Goal: Information Seeking & Learning: Learn about a topic

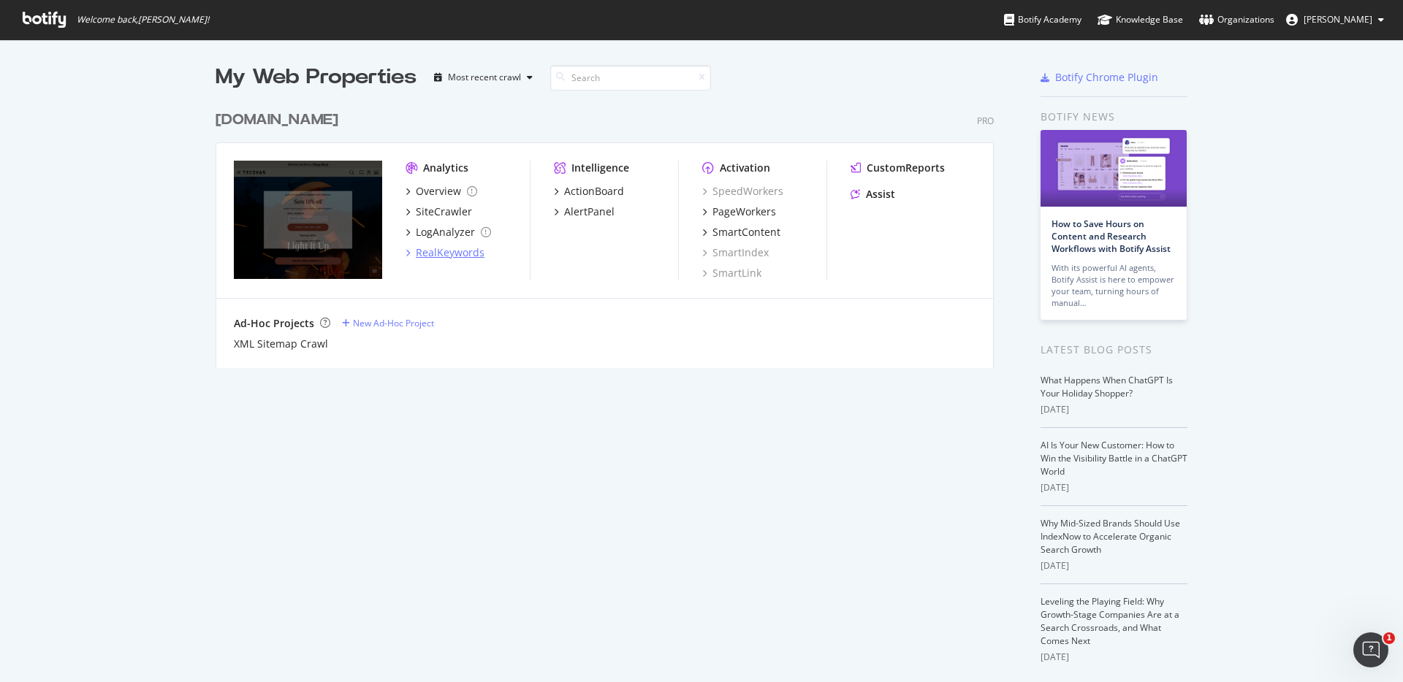
click at [465, 256] on div "RealKeywords" at bounding box center [450, 252] width 69 height 15
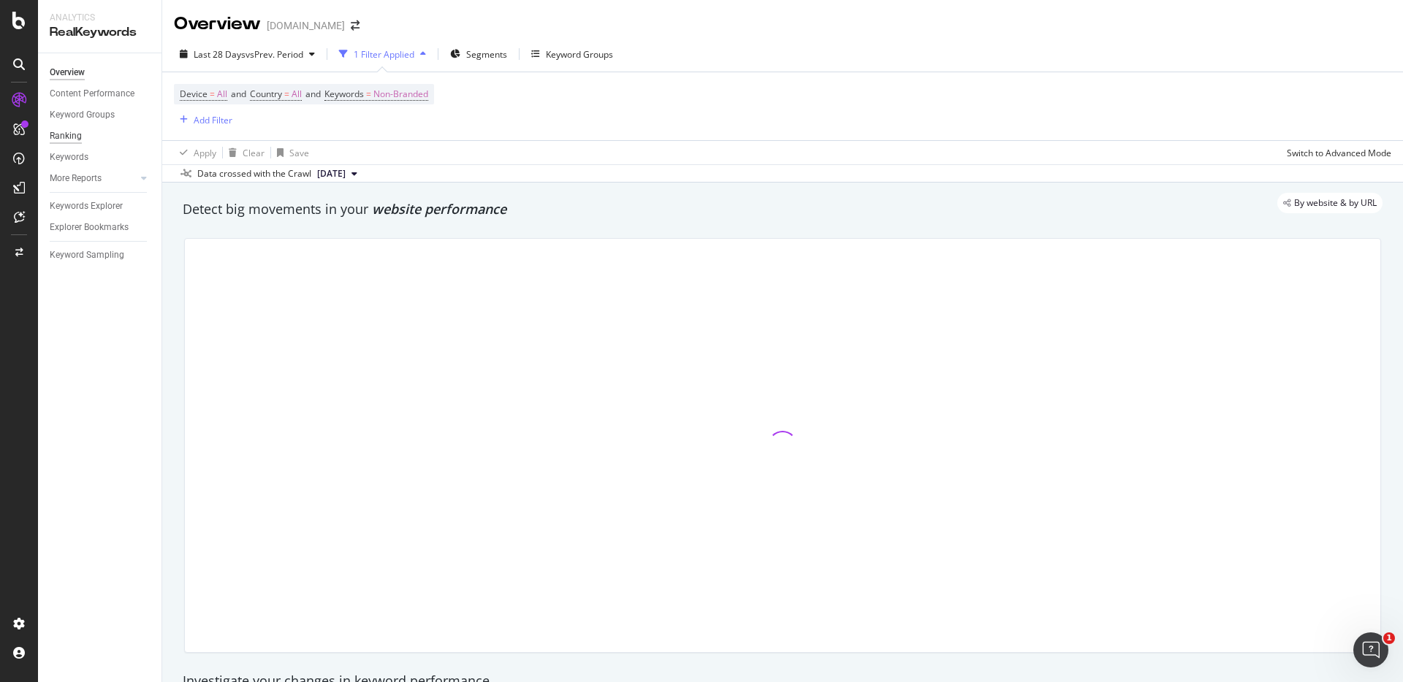
click at [80, 138] on div "Ranking" at bounding box center [66, 136] width 32 height 15
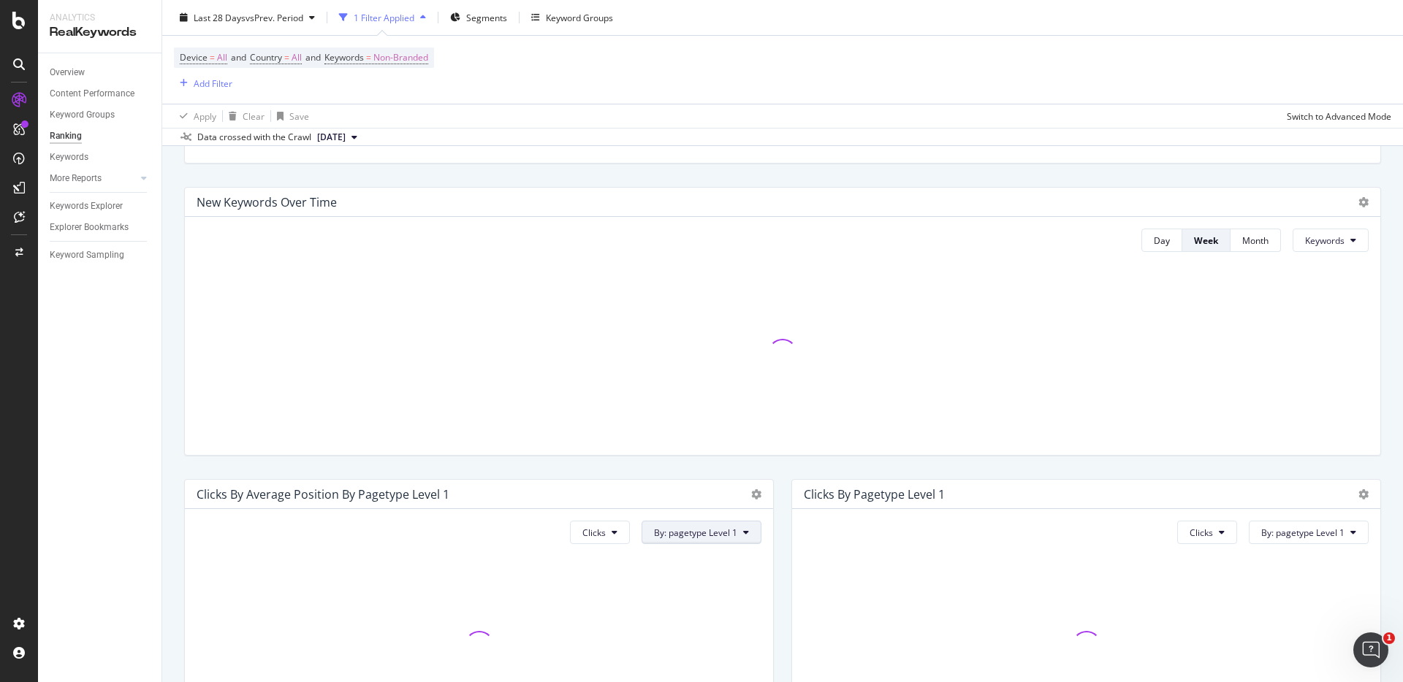
scroll to position [209, 0]
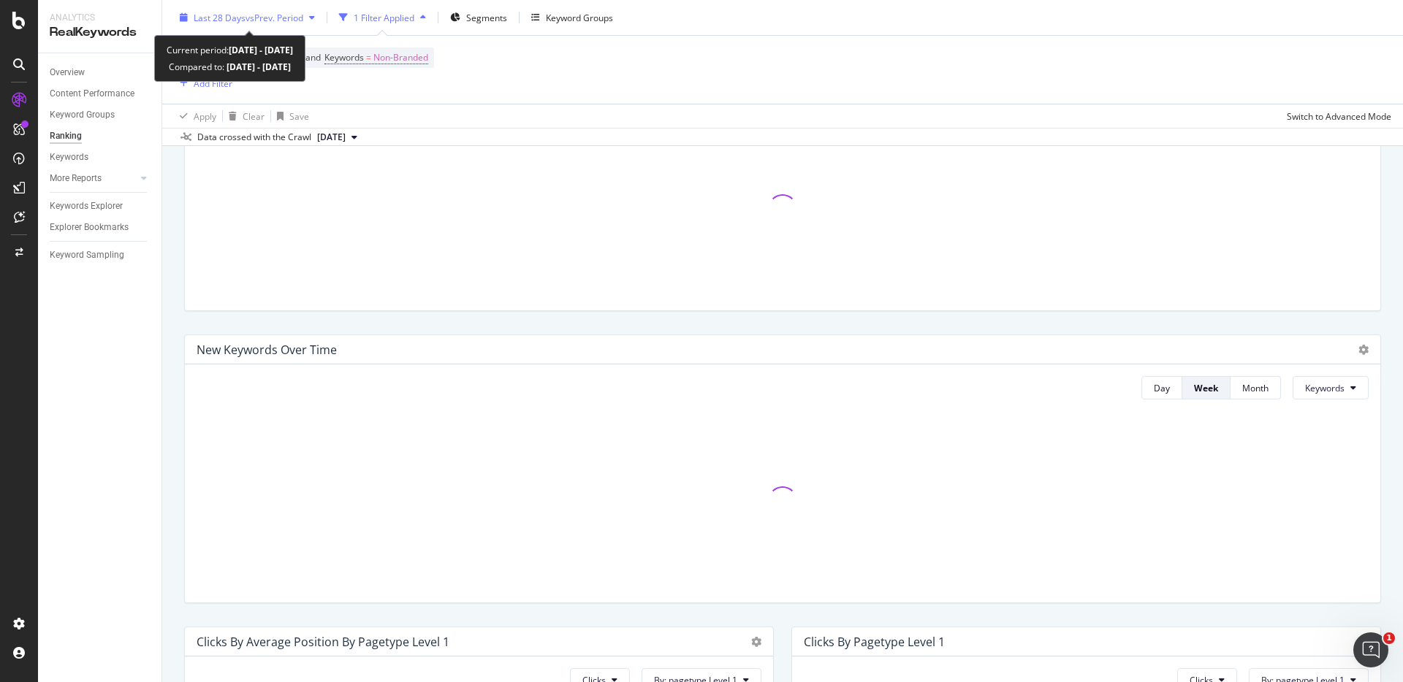
click at [303, 18] on span "vs Prev. Period" at bounding box center [274, 17] width 58 height 12
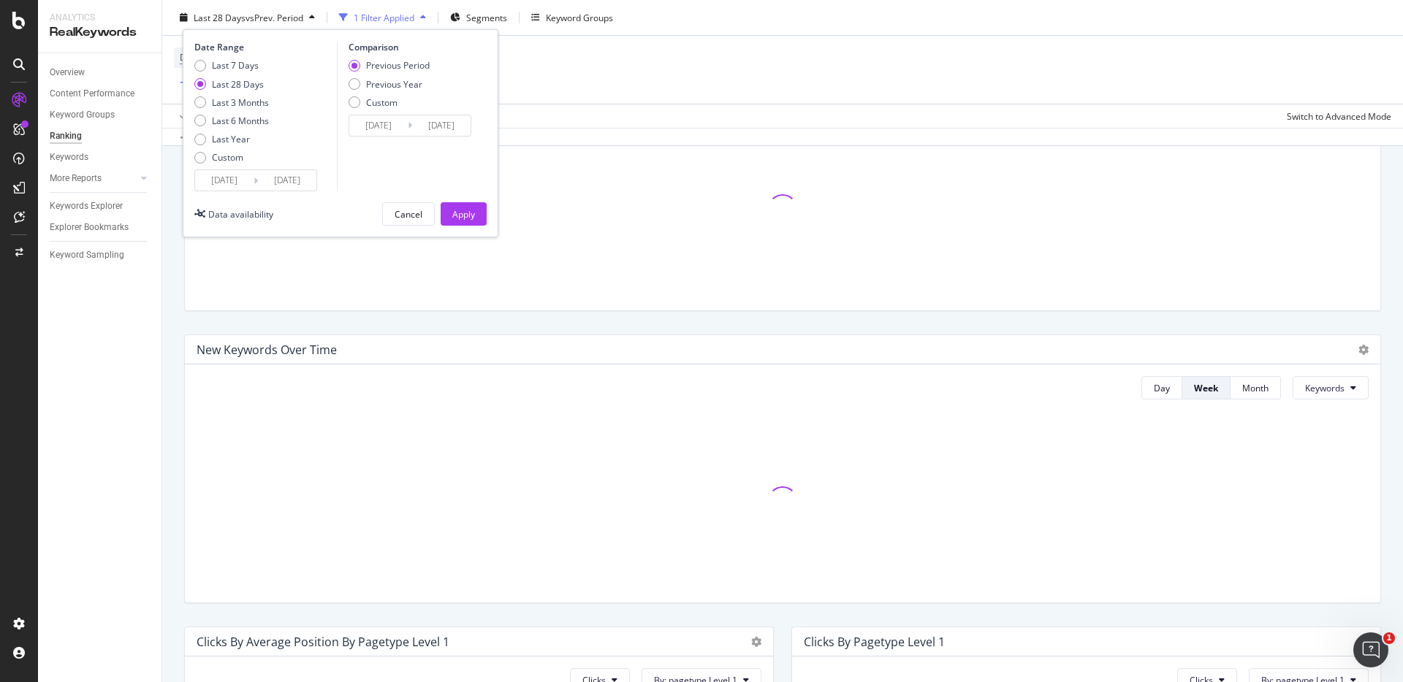
click at [265, 178] on input "2025/09/01" at bounding box center [287, 180] width 58 height 20
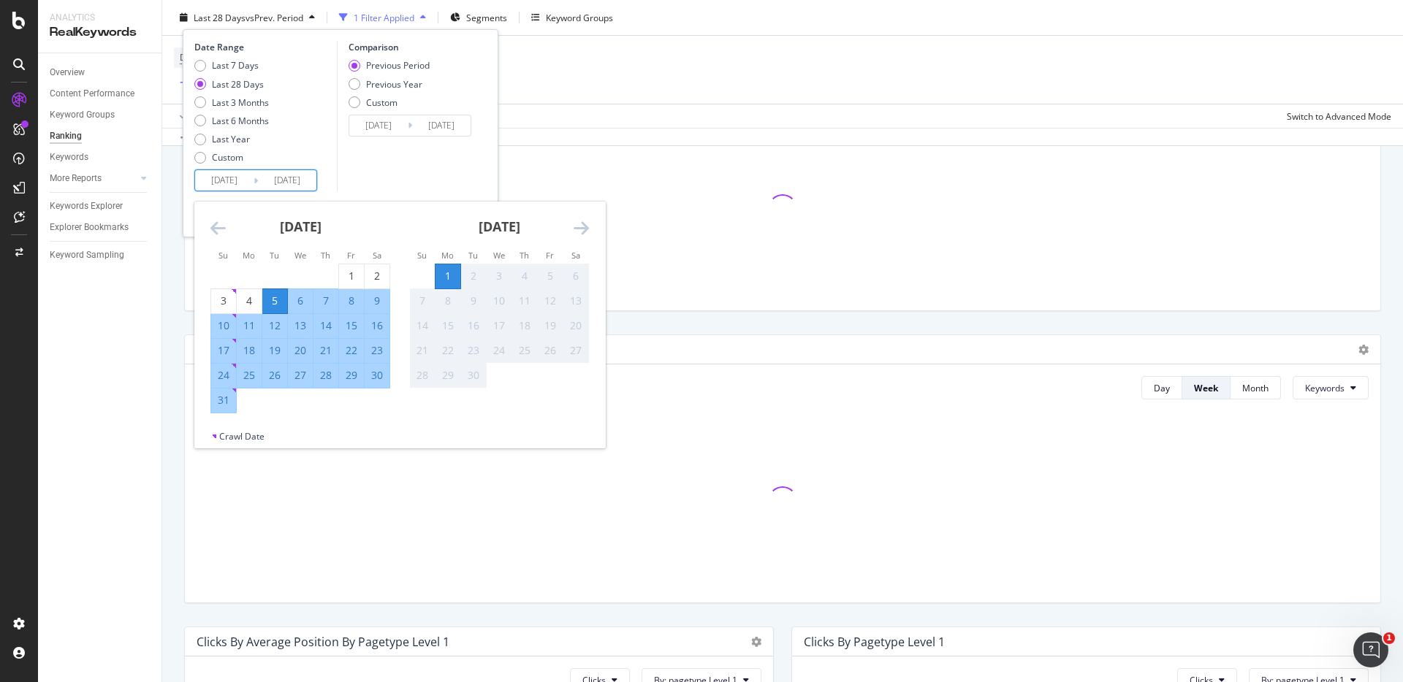
drag, startPoint x: 358, startPoint y: 270, endPoint x: 266, endPoint y: 358, distance: 127.1
click at [358, 270] on div "1" at bounding box center [351, 276] width 25 height 15
type input "2025/08/01"
type input "2025/06/30"
type input "2025/07/31"
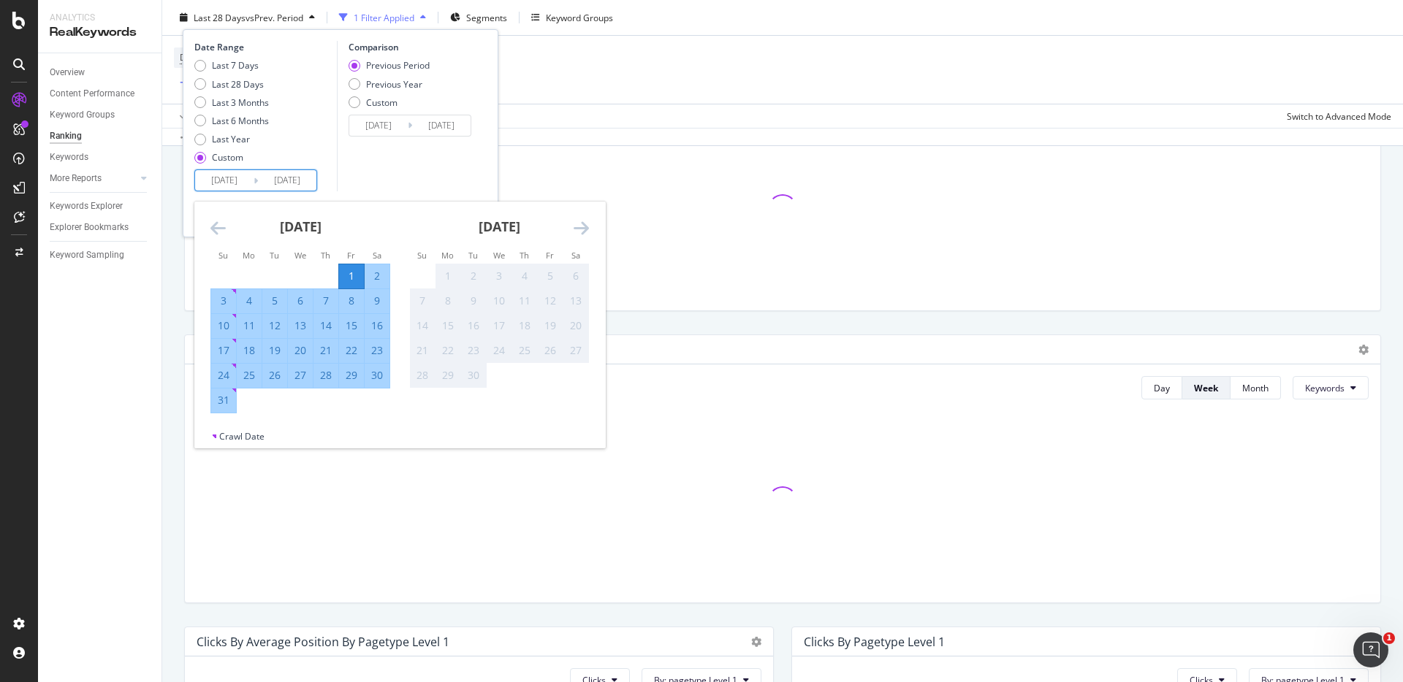
click at [223, 396] on div "31" at bounding box center [223, 400] width 25 height 15
type input "2025/08/31"
type input "2025/07/01"
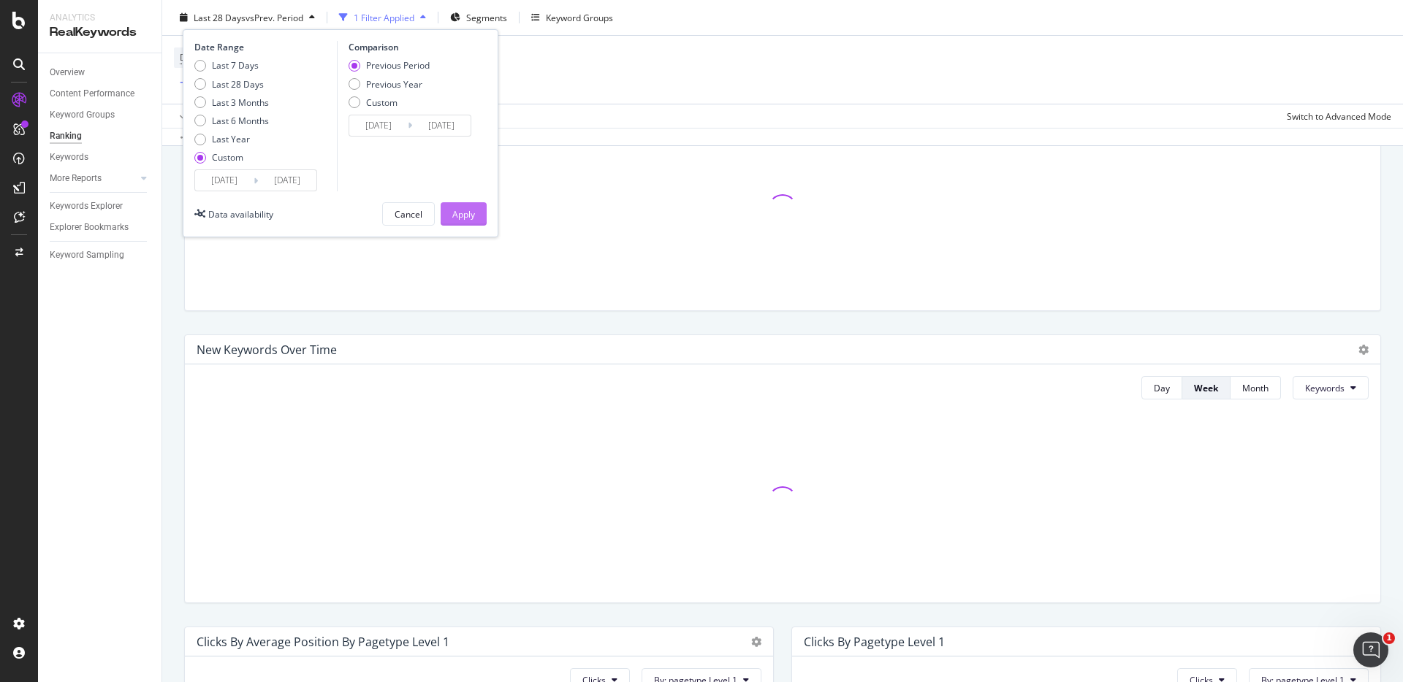
click at [445, 208] on button "Apply" at bounding box center [464, 213] width 46 height 23
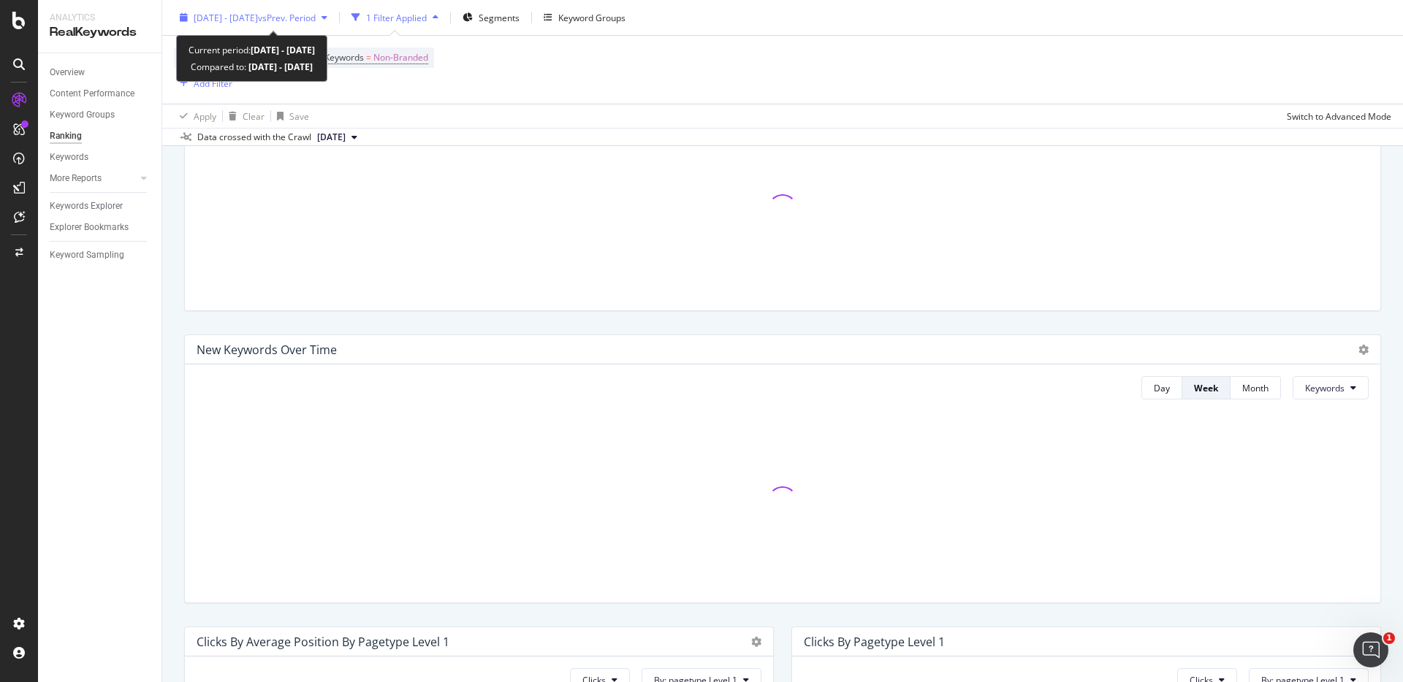
click at [333, 9] on div "2025 Aug. 1st - Aug. 31st vs Prev. Period" at bounding box center [253, 18] width 159 height 22
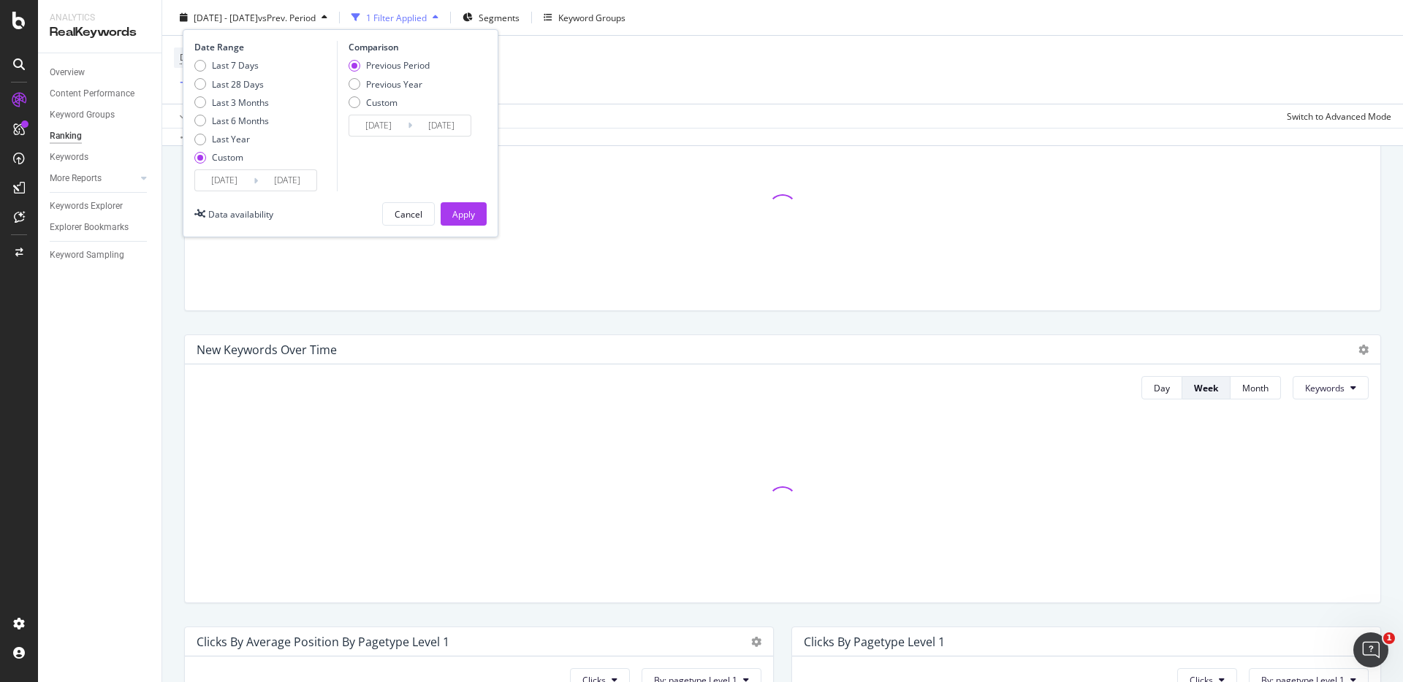
click at [384, 64] on div "Previous Period" at bounding box center [398, 65] width 64 height 12
click at [411, 217] on div "Cancel" at bounding box center [408, 213] width 28 height 12
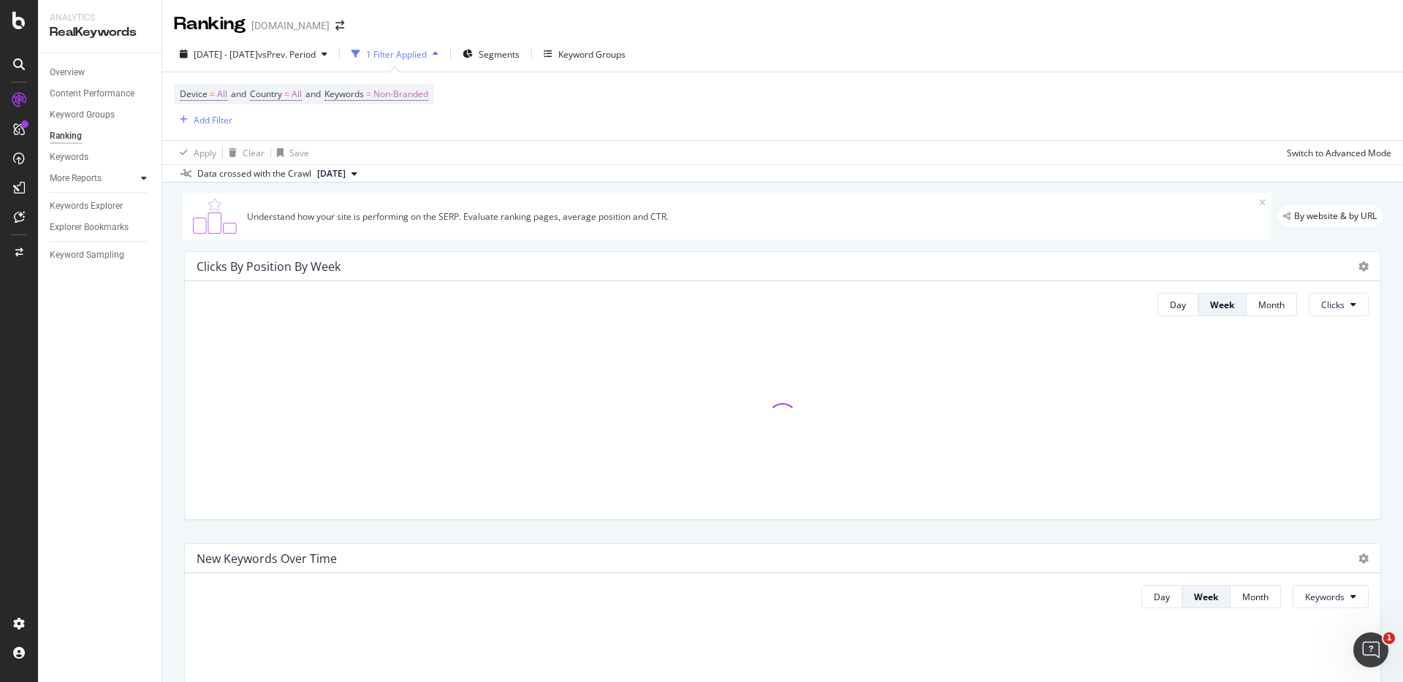
click at [147, 180] on div at bounding box center [144, 178] width 15 height 15
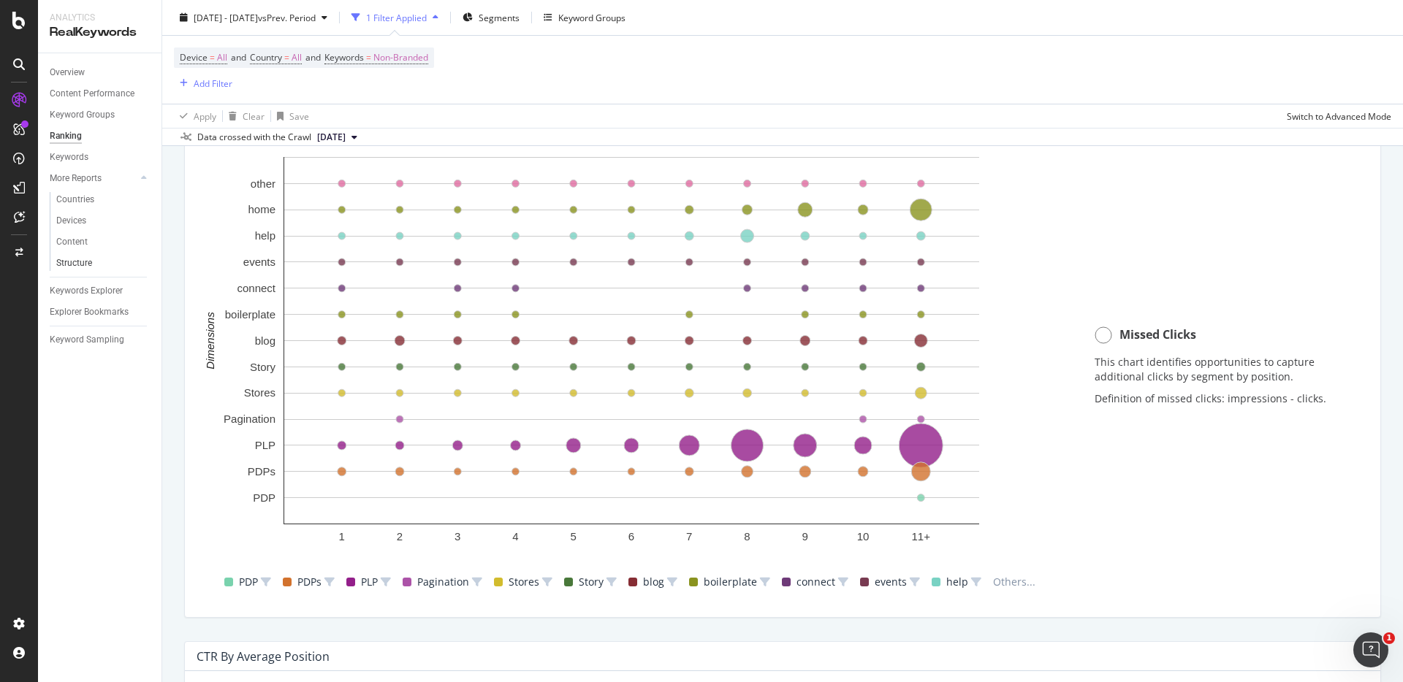
scroll to position [1072, 0]
click at [75, 152] on div "Keywords" at bounding box center [69, 157] width 39 height 15
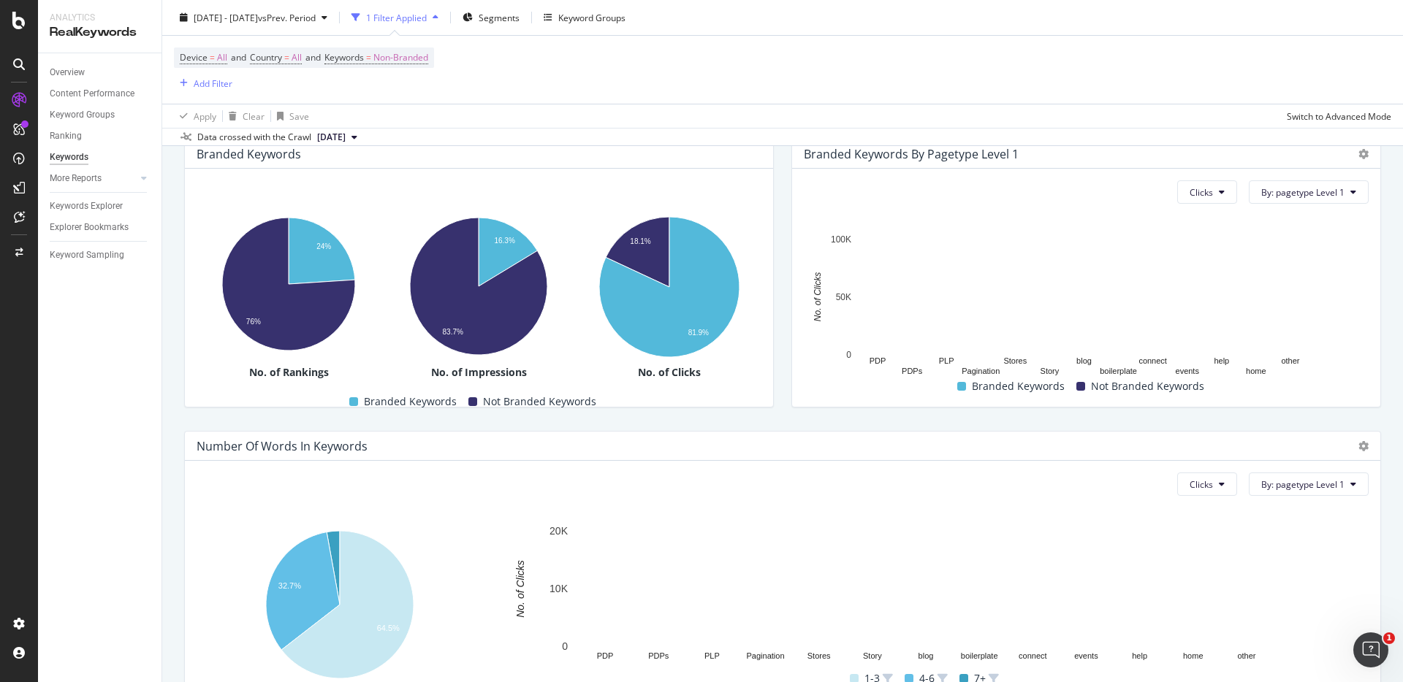
scroll to position [339, 0]
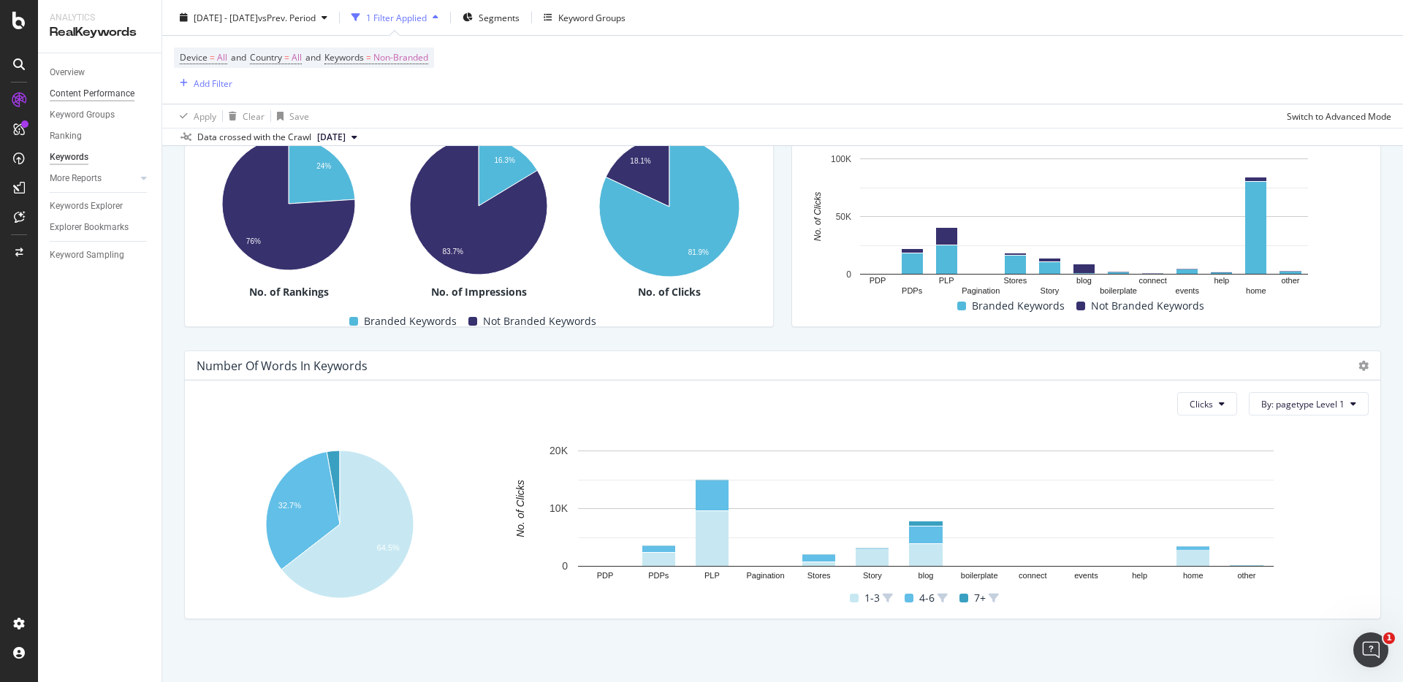
click at [83, 86] on div "Content Performance" at bounding box center [92, 93] width 85 height 15
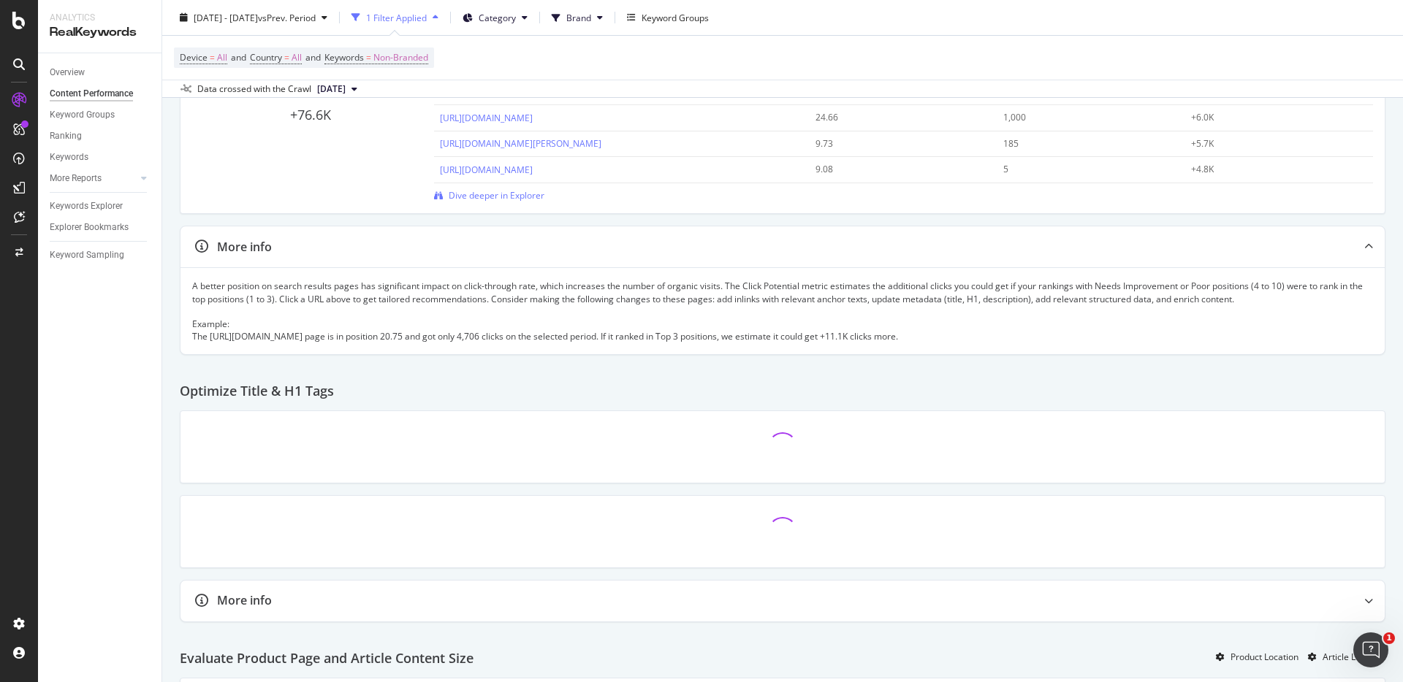
scroll to position [563, 0]
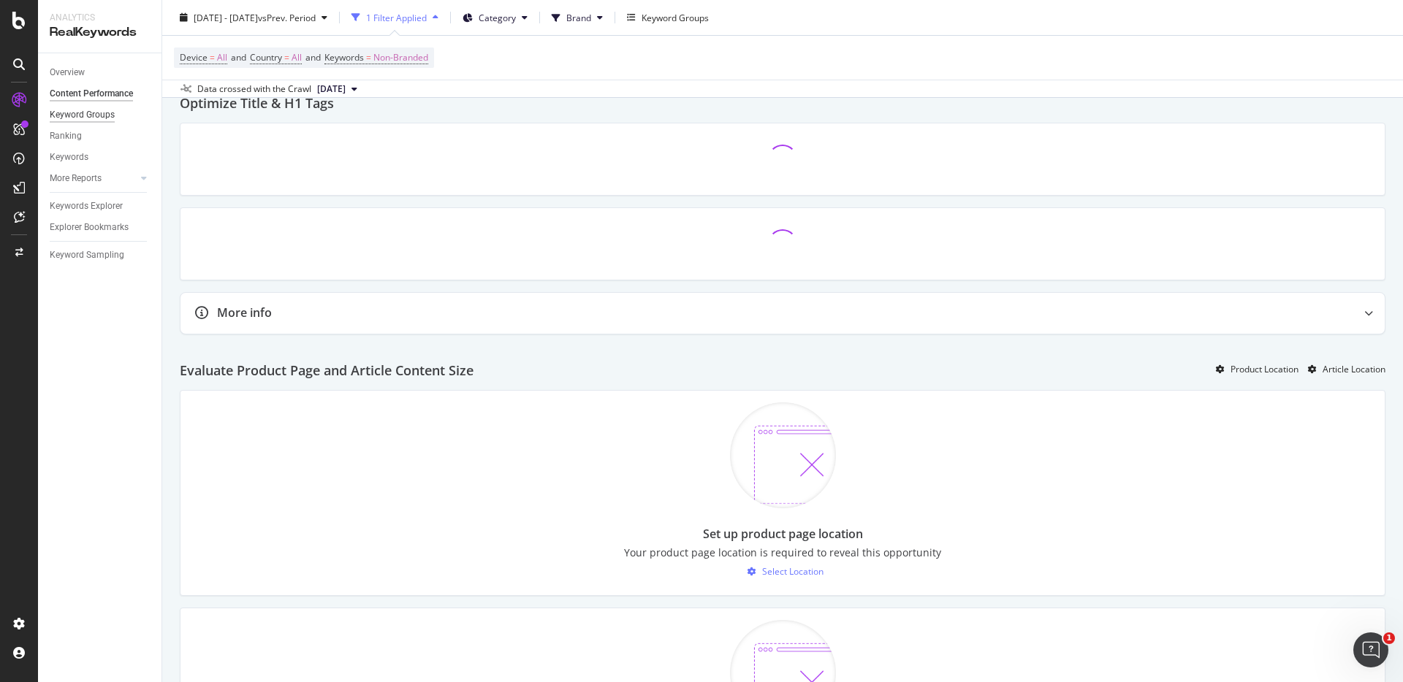
click at [80, 112] on div "Keyword Groups" at bounding box center [82, 114] width 65 height 15
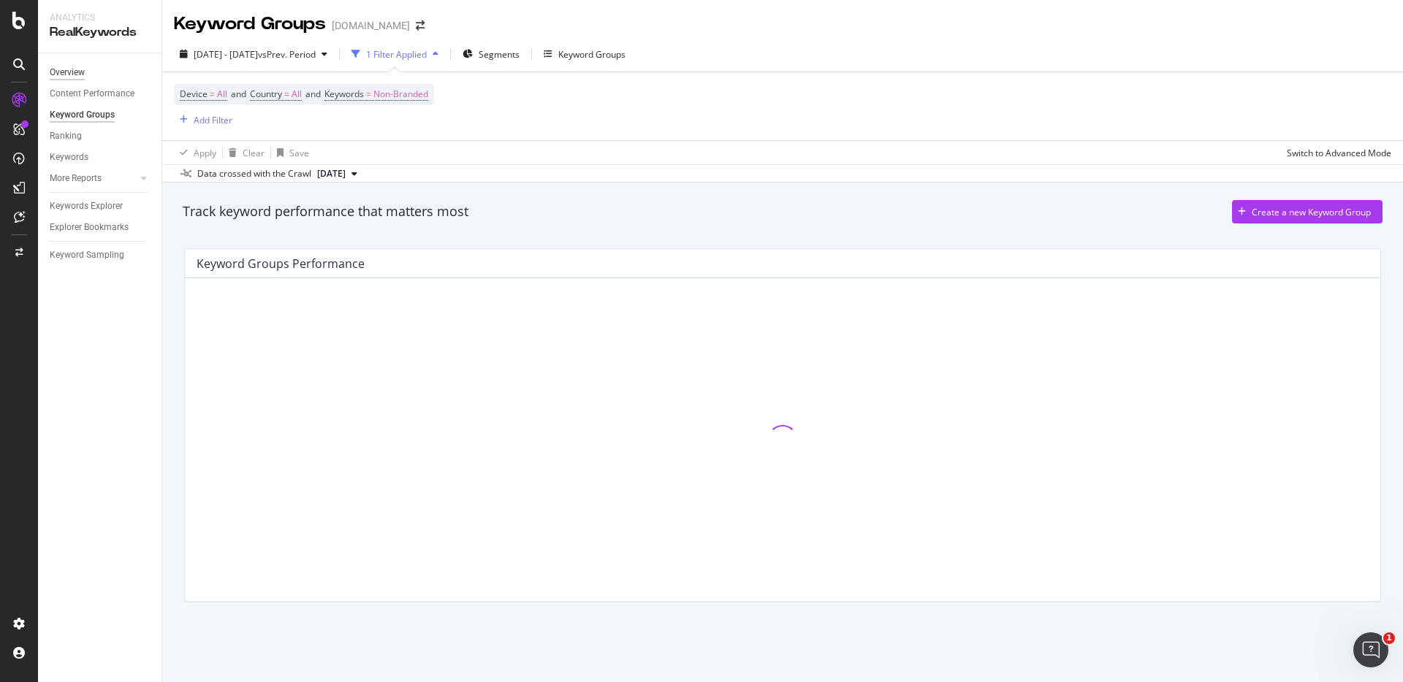
click at [75, 78] on div "Overview" at bounding box center [67, 72] width 35 height 15
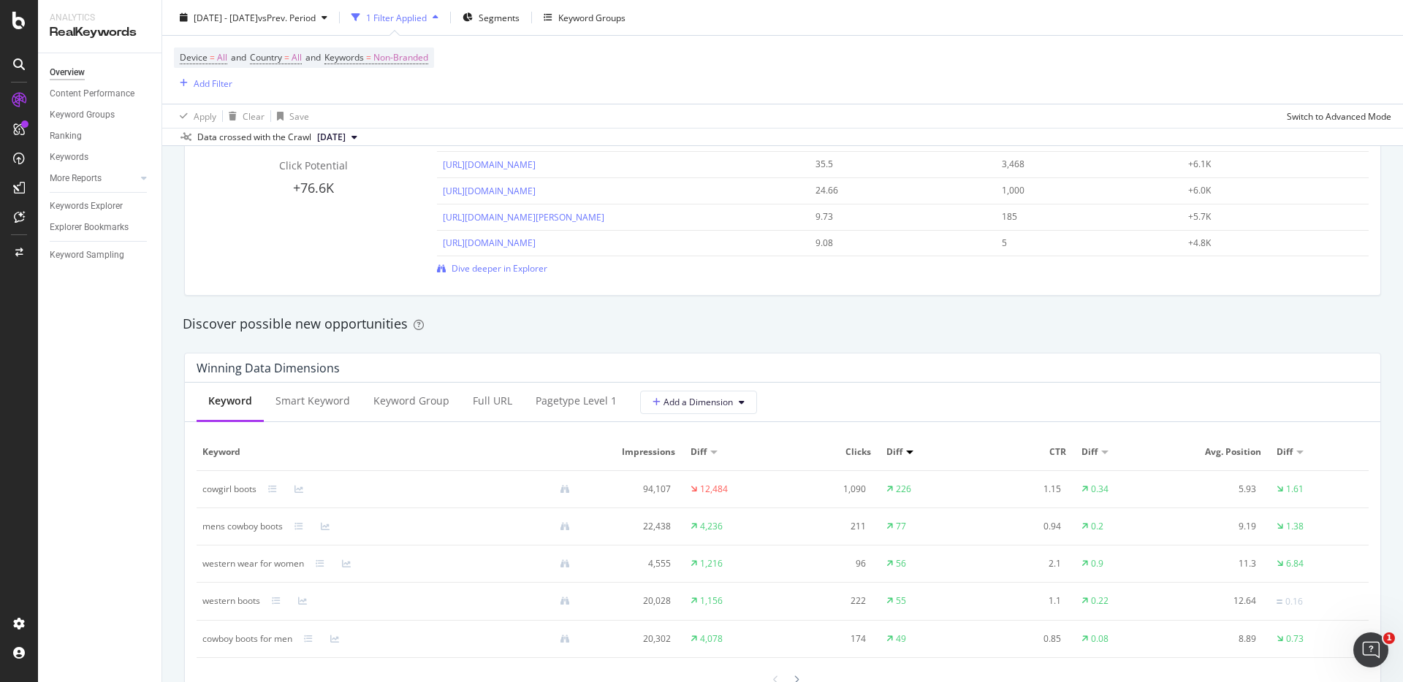
scroll to position [1279, 0]
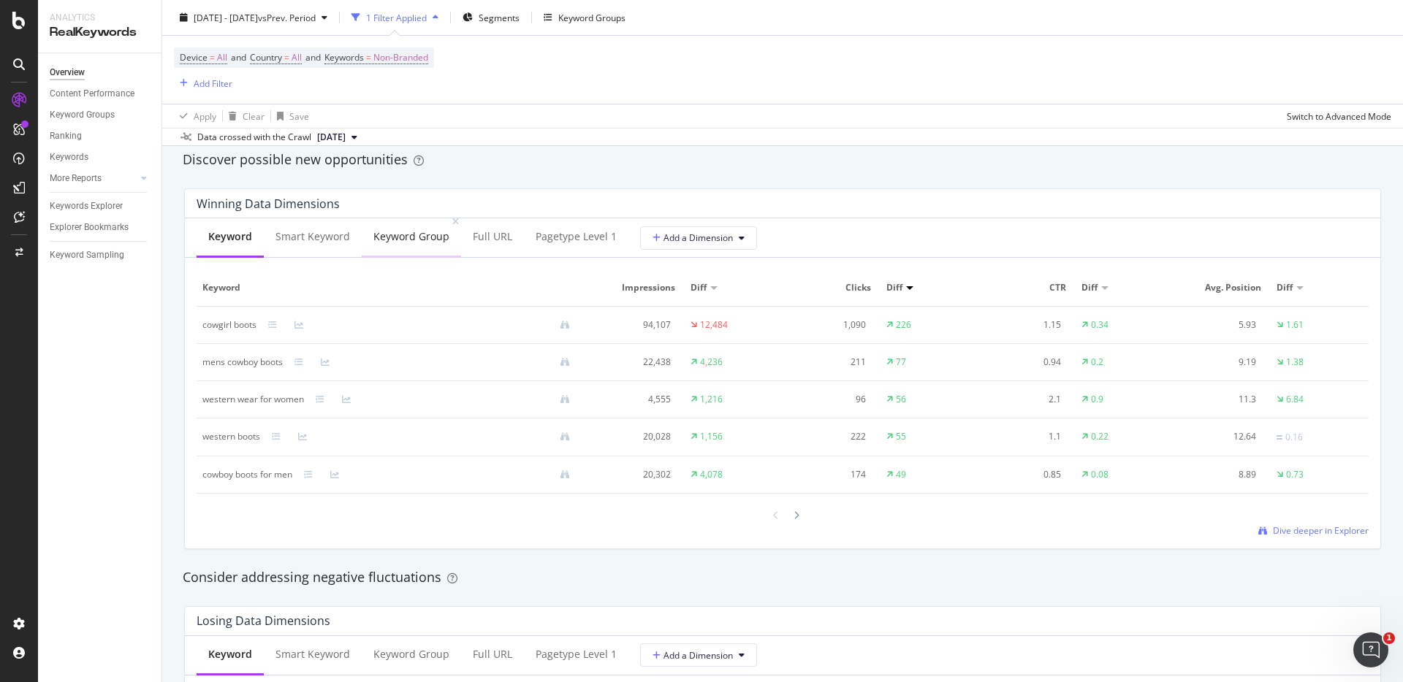
click at [400, 249] on div "Keyword Group" at bounding box center [411, 238] width 99 height 40
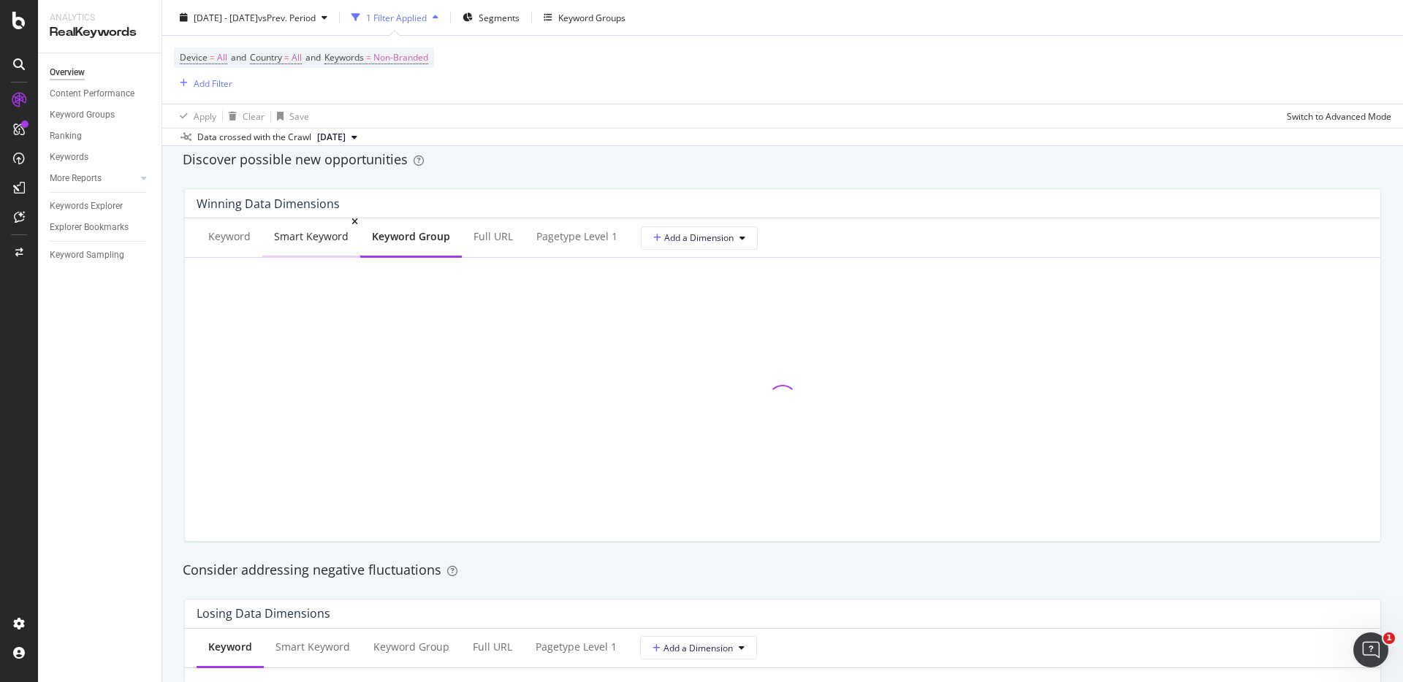
click at [305, 243] on div "Smart Keyword" at bounding box center [311, 236] width 75 height 15
click at [215, 253] on div "Keyword" at bounding box center [230, 238] width 66 height 40
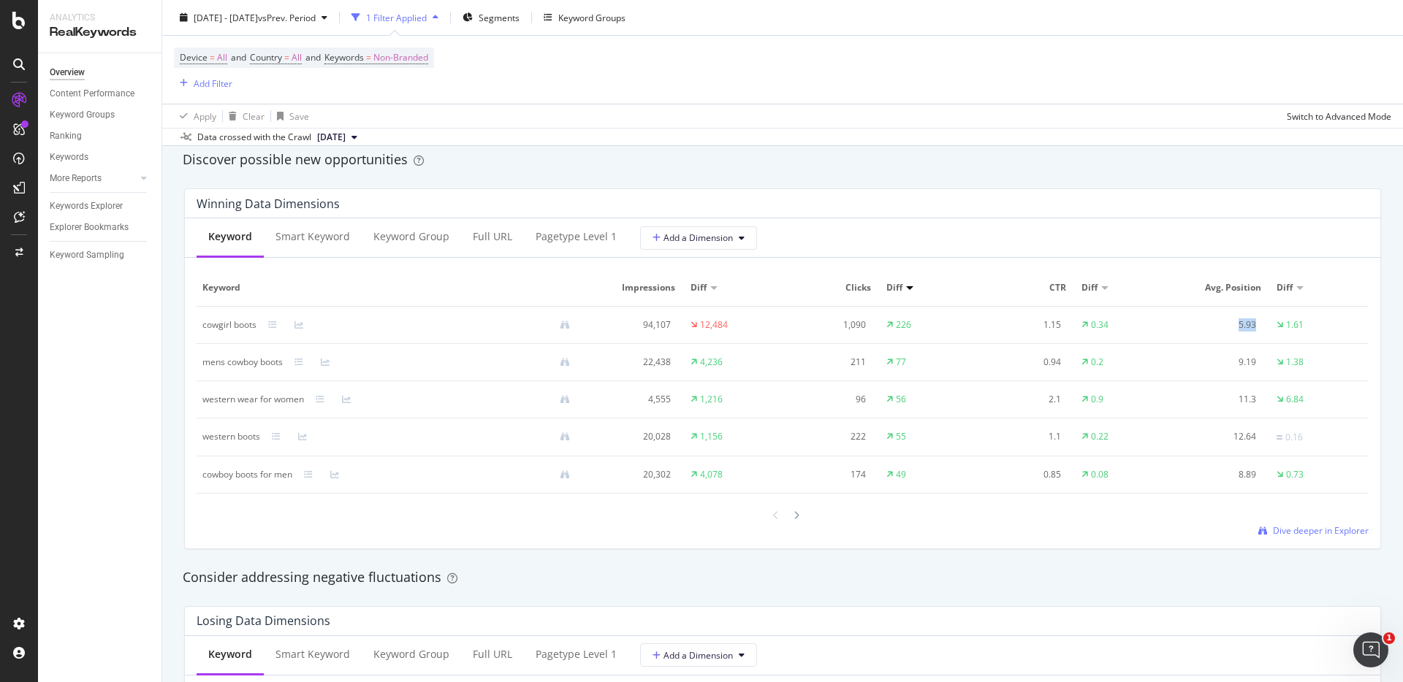
drag, startPoint x: 1228, startPoint y: 324, endPoint x: 1248, endPoint y: 327, distance: 19.9
click at [1248, 327] on td "5.93" at bounding box center [1222, 325] width 98 height 37
drag, startPoint x: 1236, startPoint y: 367, endPoint x: 1246, endPoint y: 370, distance: 10.6
click at [1246, 370] on td "9.19" at bounding box center [1222, 362] width 98 height 37
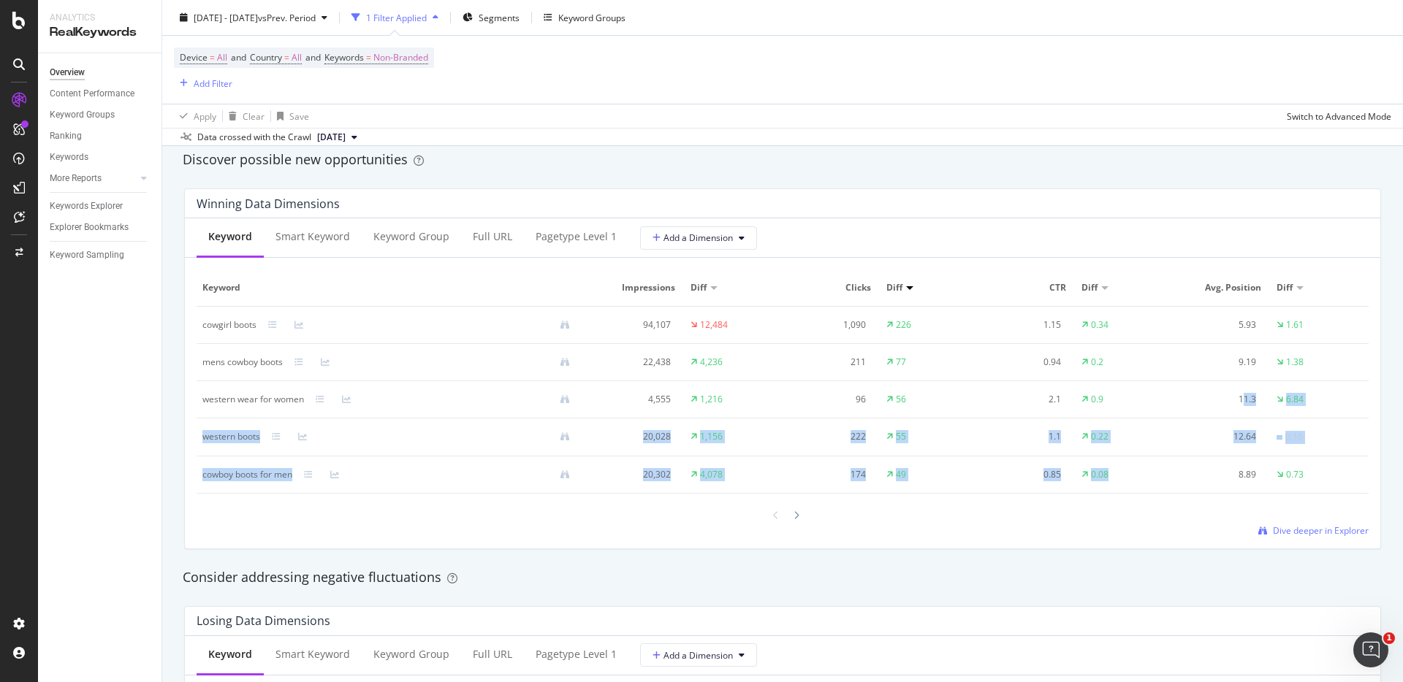
drag, startPoint x: 1232, startPoint y: 399, endPoint x: 1231, endPoint y: 470, distance: 70.9
click at [1235, 468] on tbody "cowgirl boots 94,107 12,484 1,090 226 1.15 0.34 5.93 1.61 mens cowboy boots 22,…" at bounding box center [783, 400] width 1172 height 187
click at [153, 365] on div "Overview Content Performance Keyword Groups Ranking Keywords More Reports Count…" at bounding box center [99, 367] width 123 height 629
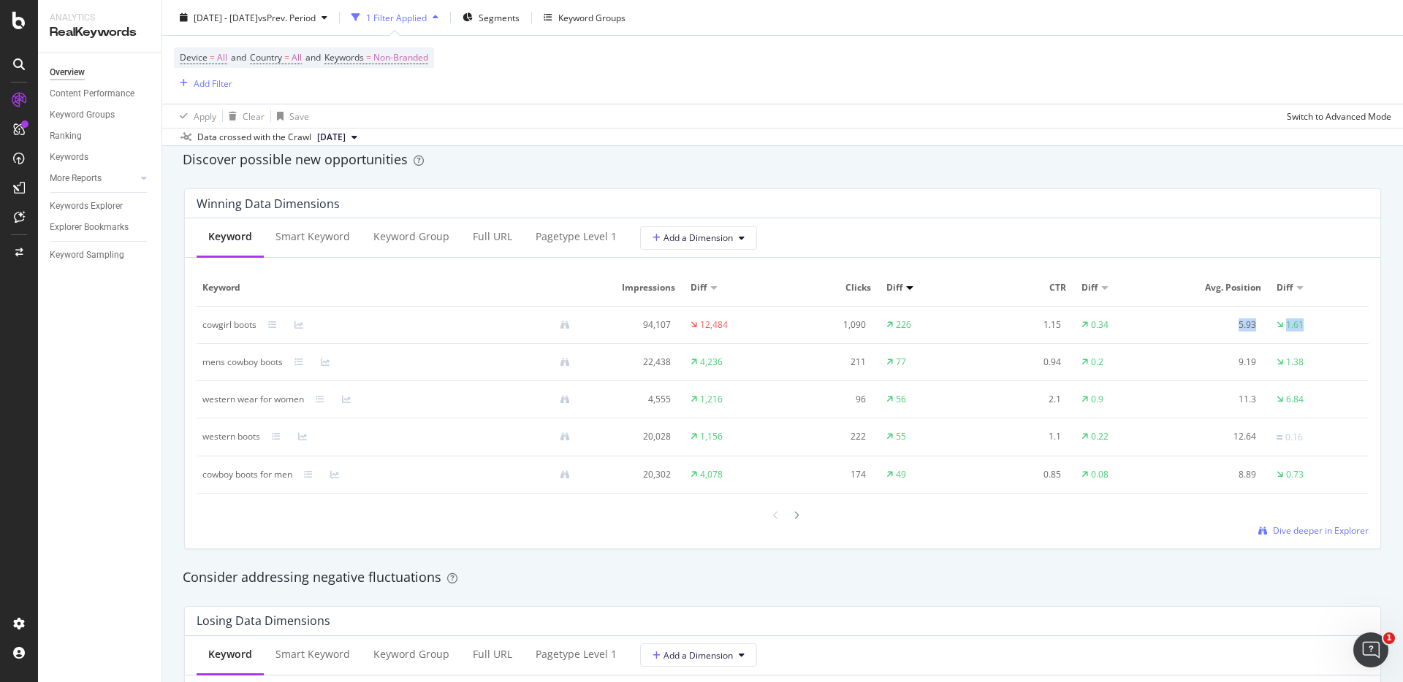
drag, startPoint x: 1301, startPoint y: 327, endPoint x: 1225, endPoint y: 329, distance: 76.0
click at [1225, 329] on tr "cowgirl boots 94,107 12,484 1,090 226 1.15 0.34 5.93 1.61" at bounding box center [783, 325] width 1172 height 37
click at [1348, 227] on div "Keyword Smart Keyword Keyword Group Full URL pagetype Level 1 Add a Dimension" at bounding box center [782, 237] width 1195 height 39
drag, startPoint x: 1323, startPoint y: 321, endPoint x: 1188, endPoint y: 329, distance: 135.3
click at [1188, 329] on tr "cowgirl boots 94,107 12,484 1,090 226 1.15 0.34 5.93 1.61" at bounding box center [783, 325] width 1172 height 37
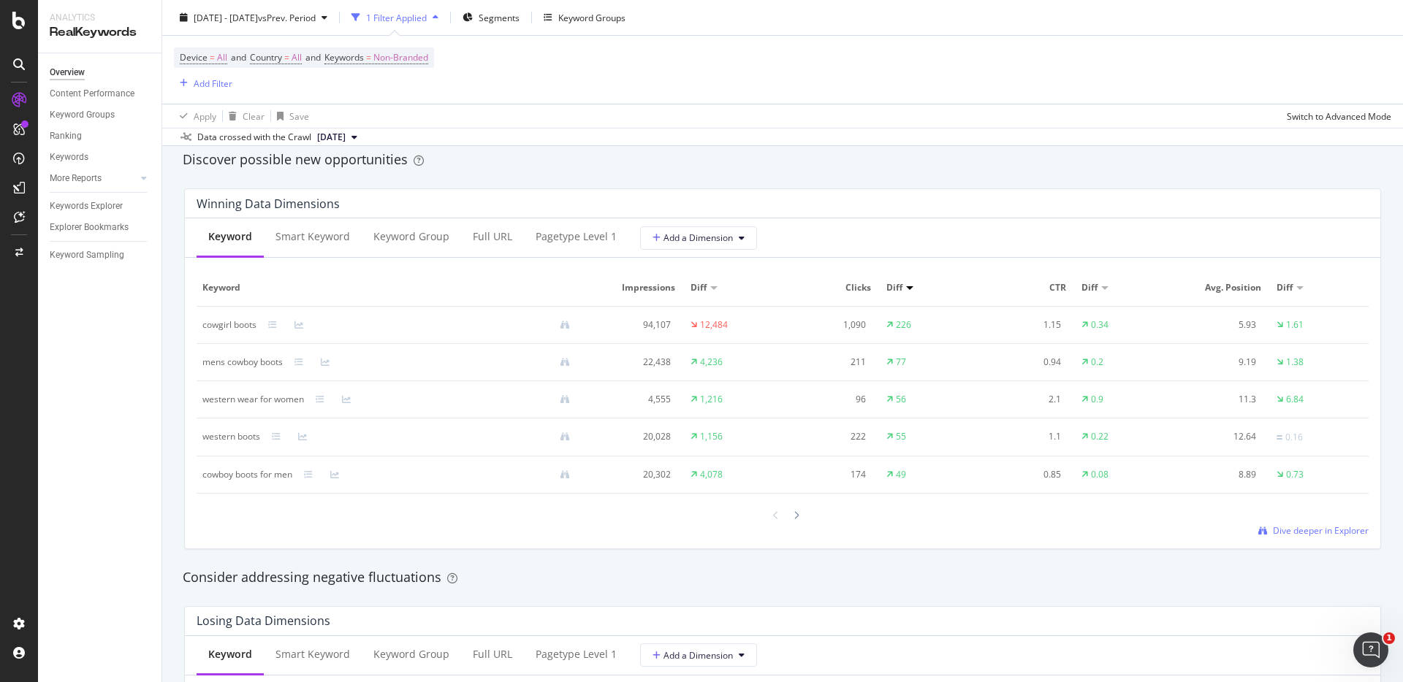
click at [1335, 321] on td "1.61" at bounding box center [1319, 325] width 98 height 37
drag, startPoint x: 1325, startPoint y: 411, endPoint x: 1161, endPoint y: 384, distance: 166.5
click at [1161, 384] on tr "western wear for women 4,555 1,216 96 56 2.1 0.9 11.3 6.84" at bounding box center [783, 399] width 1172 height 37
drag, startPoint x: 1304, startPoint y: 476, endPoint x: 1198, endPoint y: 465, distance: 106.5
click at [1198, 465] on tr "cowboy boots for men 20,302 4,078 174 49 0.85 0.08 8.89 0.73" at bounding box center [783, 475] width 1172 height 37
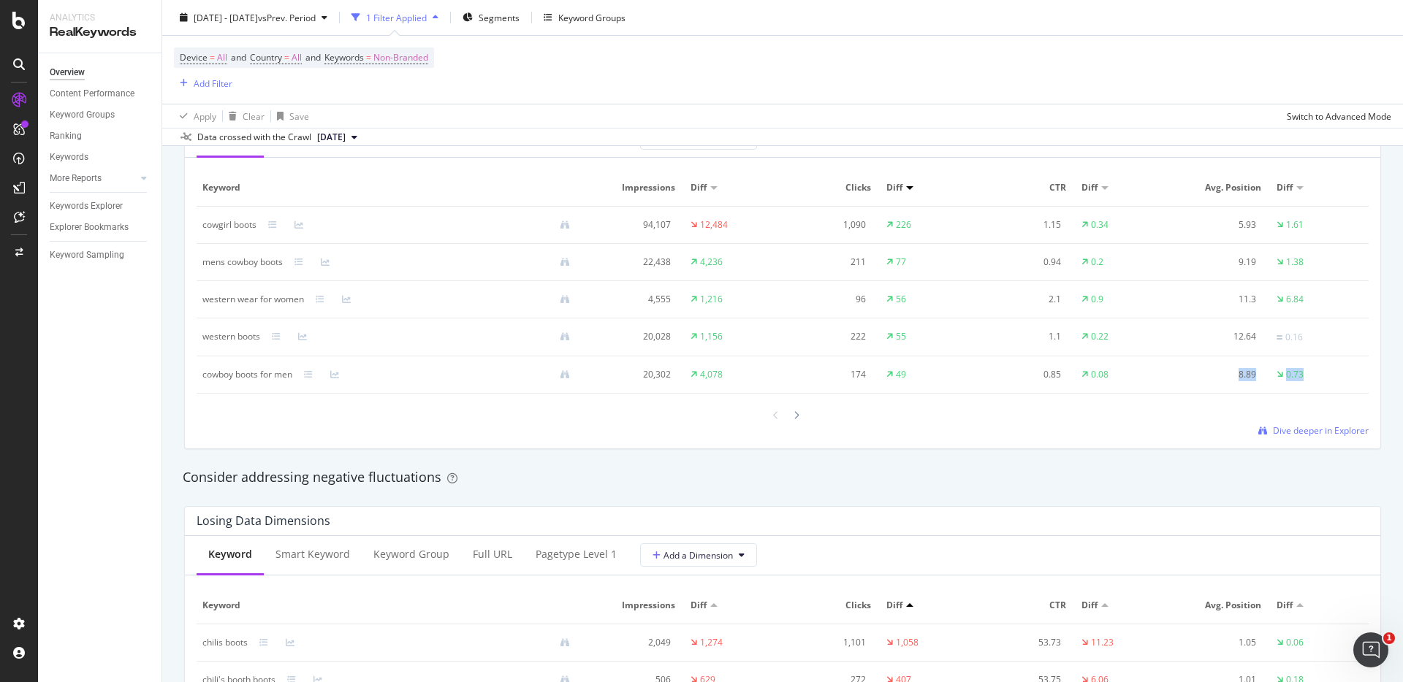
scroll to position [1403, 0]
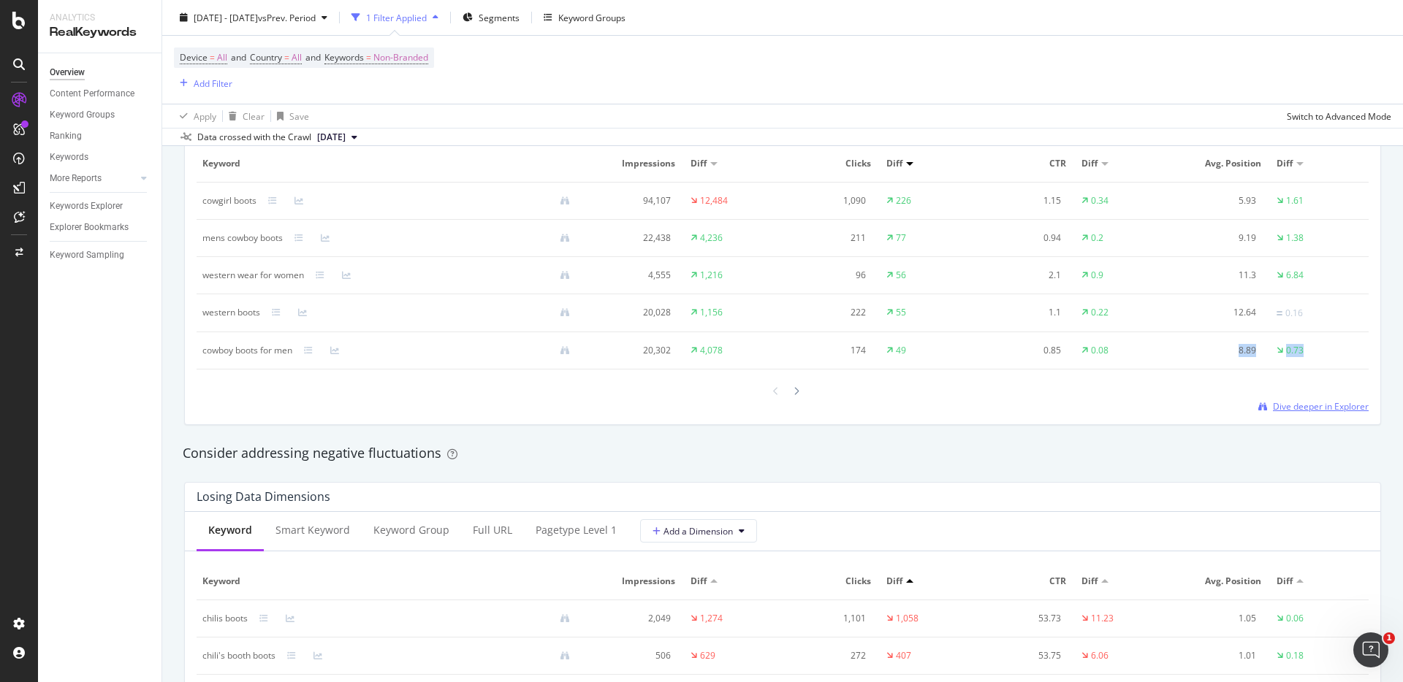
click at [1286, 408] on span "Dive deeper in Explorer" at bounding box center [1321, 406] width 96 height 12
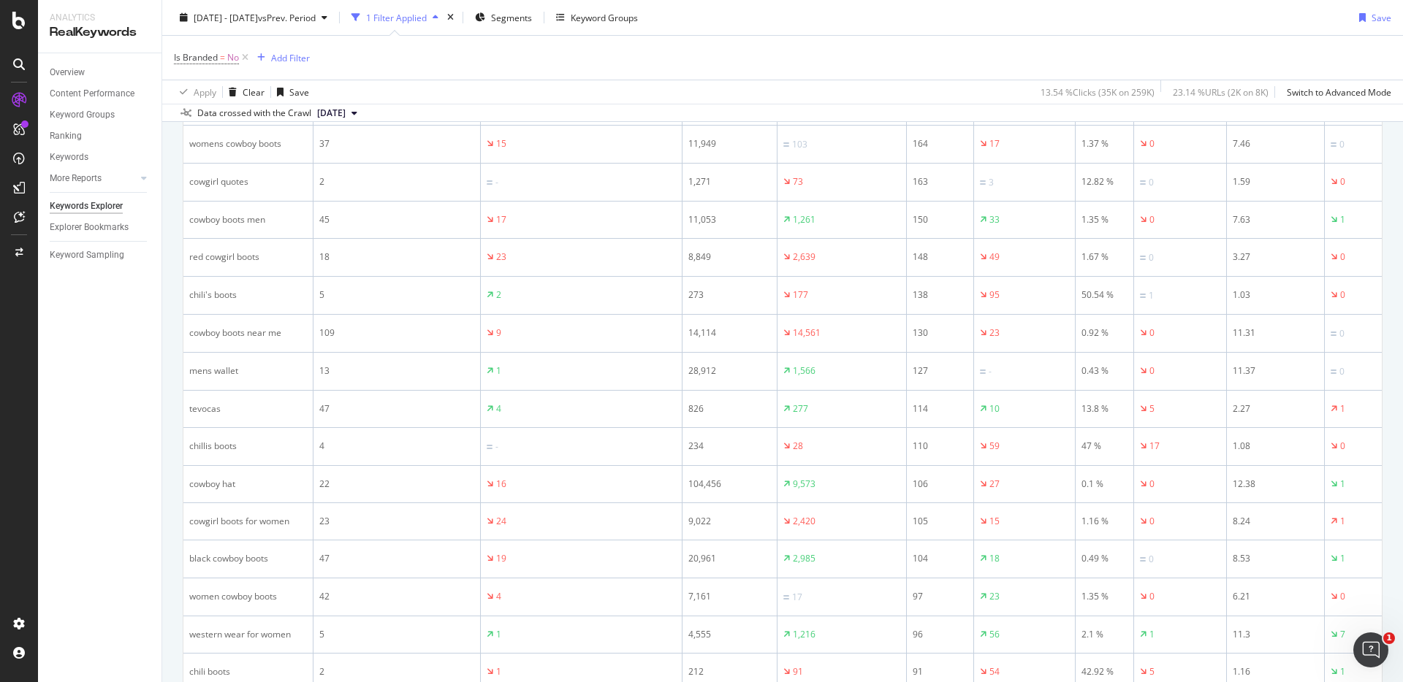
scroll to position [780, 0]
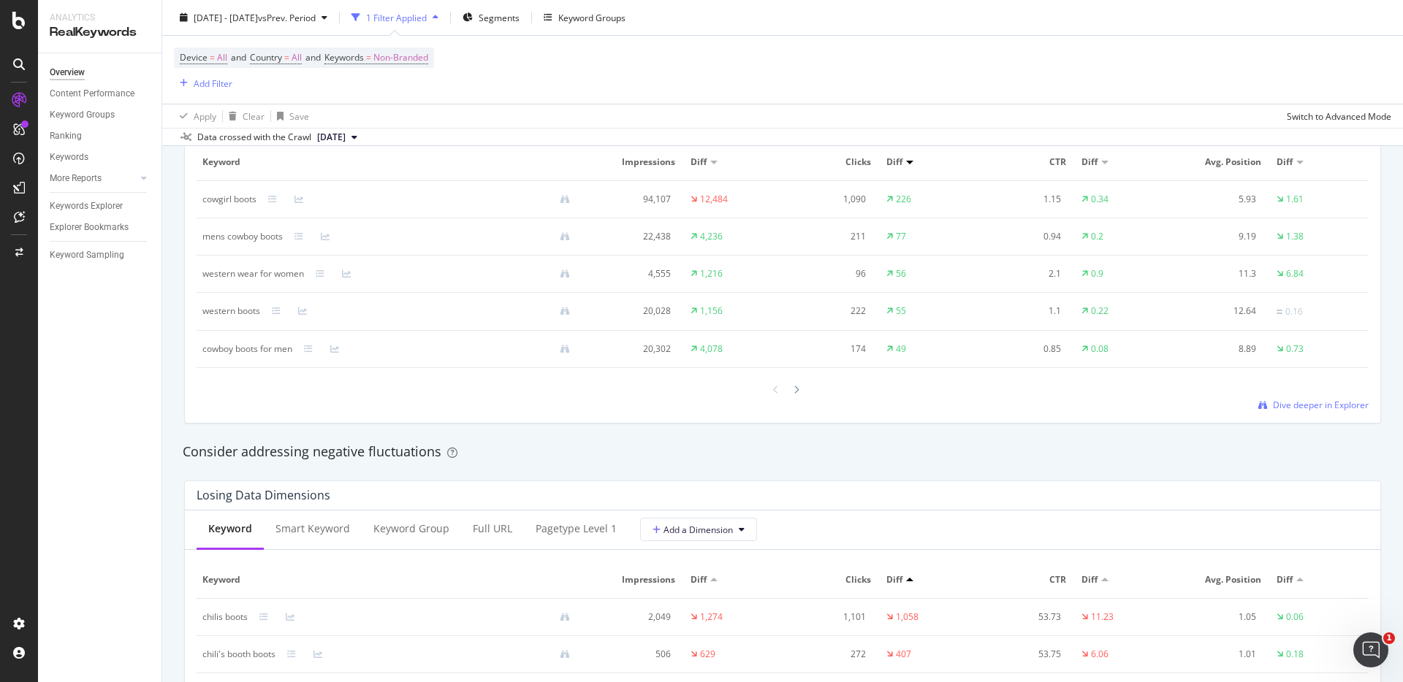
scroll to position [1406, 0]
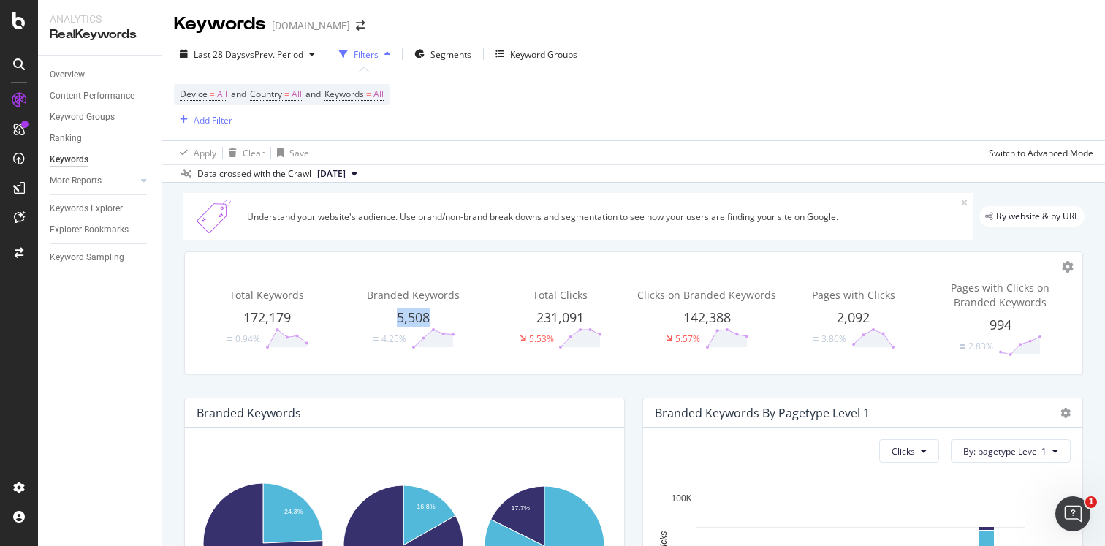
drag, startPoint x: 381, startPoint y: 325, endPoint x: 469, endPoint y: 304, distance: 90.9
click at [460, 311] on div "5,508" at bounding box center [413, 317] width 141 height 19
click at [669, 82] on div "Device = All and Country = All and Keywords = All Add Filter" at bounding box center [633, 106] width 919 height 68
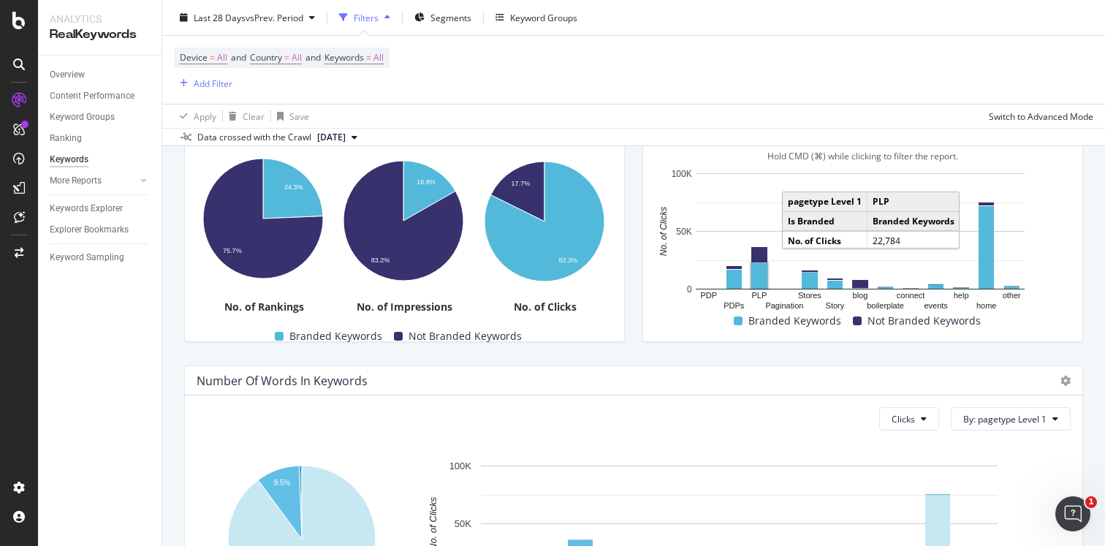
scroll to position [476, 0]
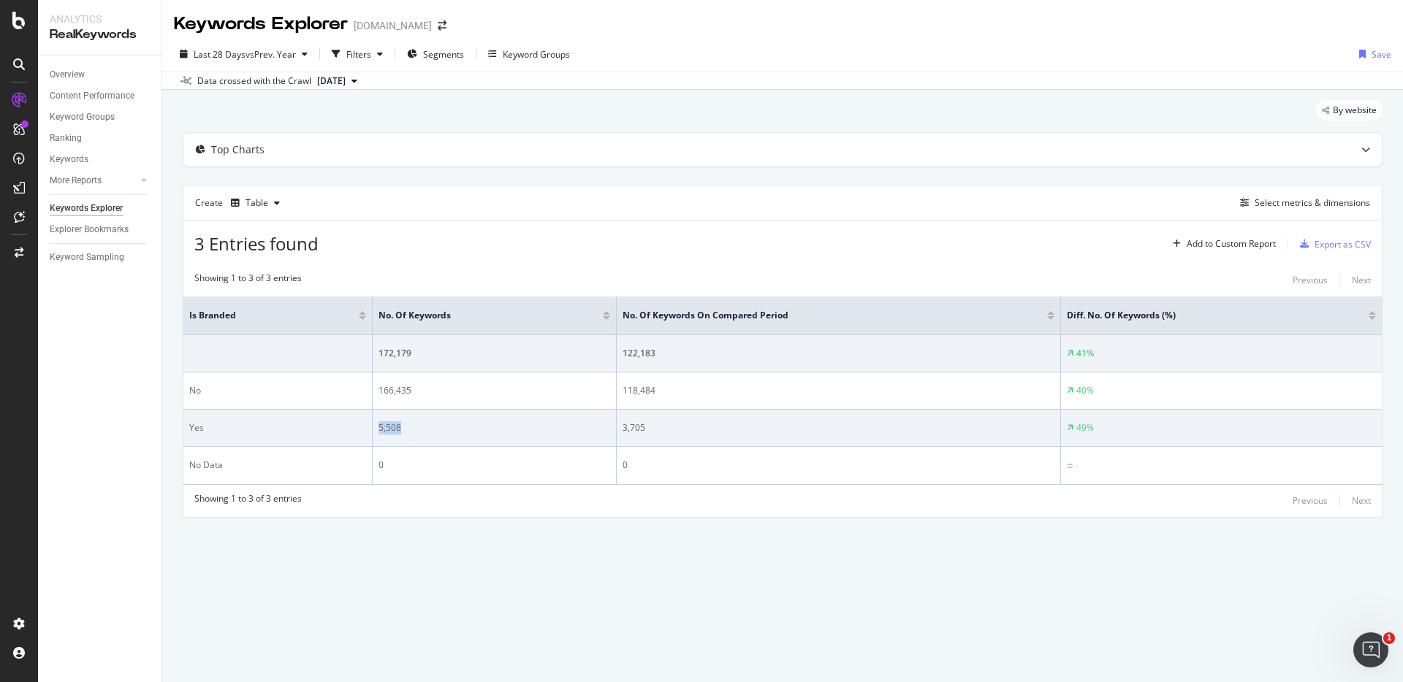
drag, startPoint x: 392, startPoint y: 422, endPoint x: 383, endPoint y: 414, distance: 11.4
click at [383, 414] on td "5,508" at bounding box center [495, 428] width 244 height 37
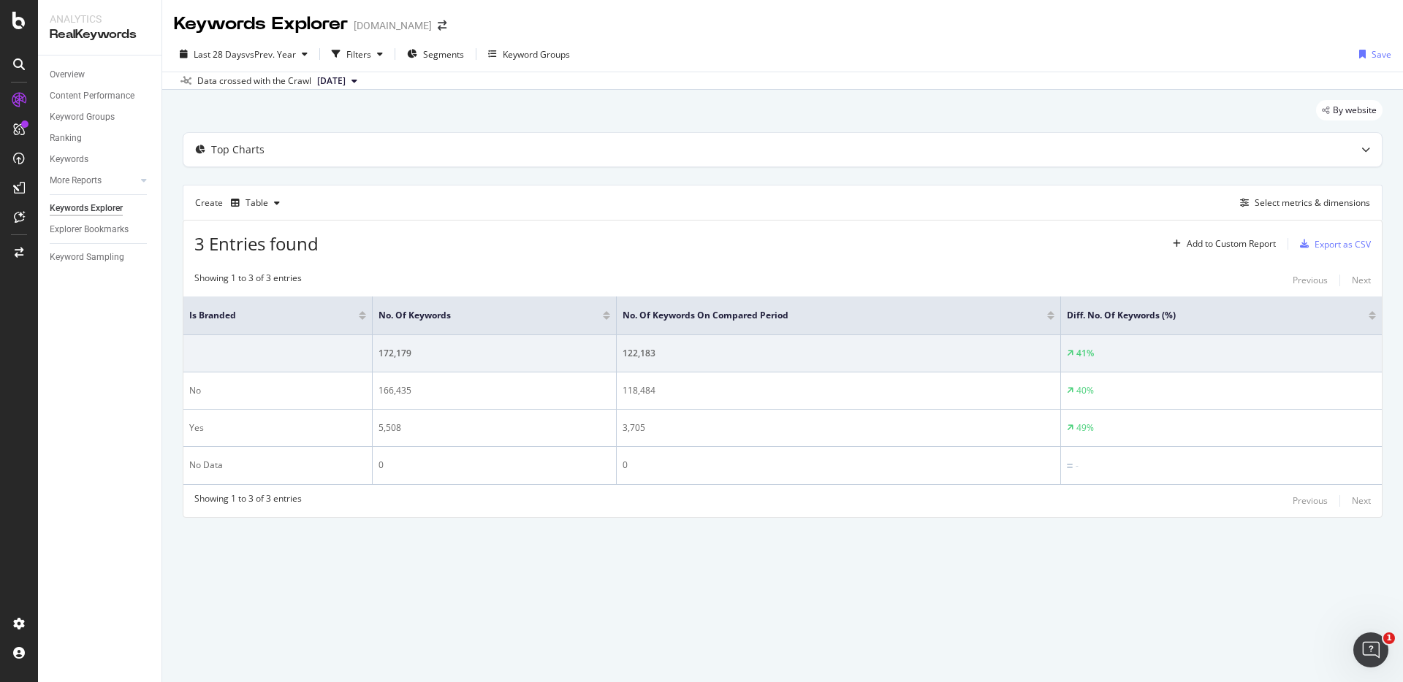
click at [519, 264] on div "Showing 1 to 3 of 3 entries Previous Next Is Branded No. of Keywords No. of Key…" at bounding box center [782, 390] width 1198 height 253
drag, startPoint x: 866, startPoint y: 245, endPoint x: 1395, endPoint y: 143, distance: 537.8
click at [866, 245] on div "3 Entries found Add to Custom Report Export as CSV" at bounding box center [782, 239] width 1198 height 36
